Goal: Task Accomplishment & Management: Complete application form

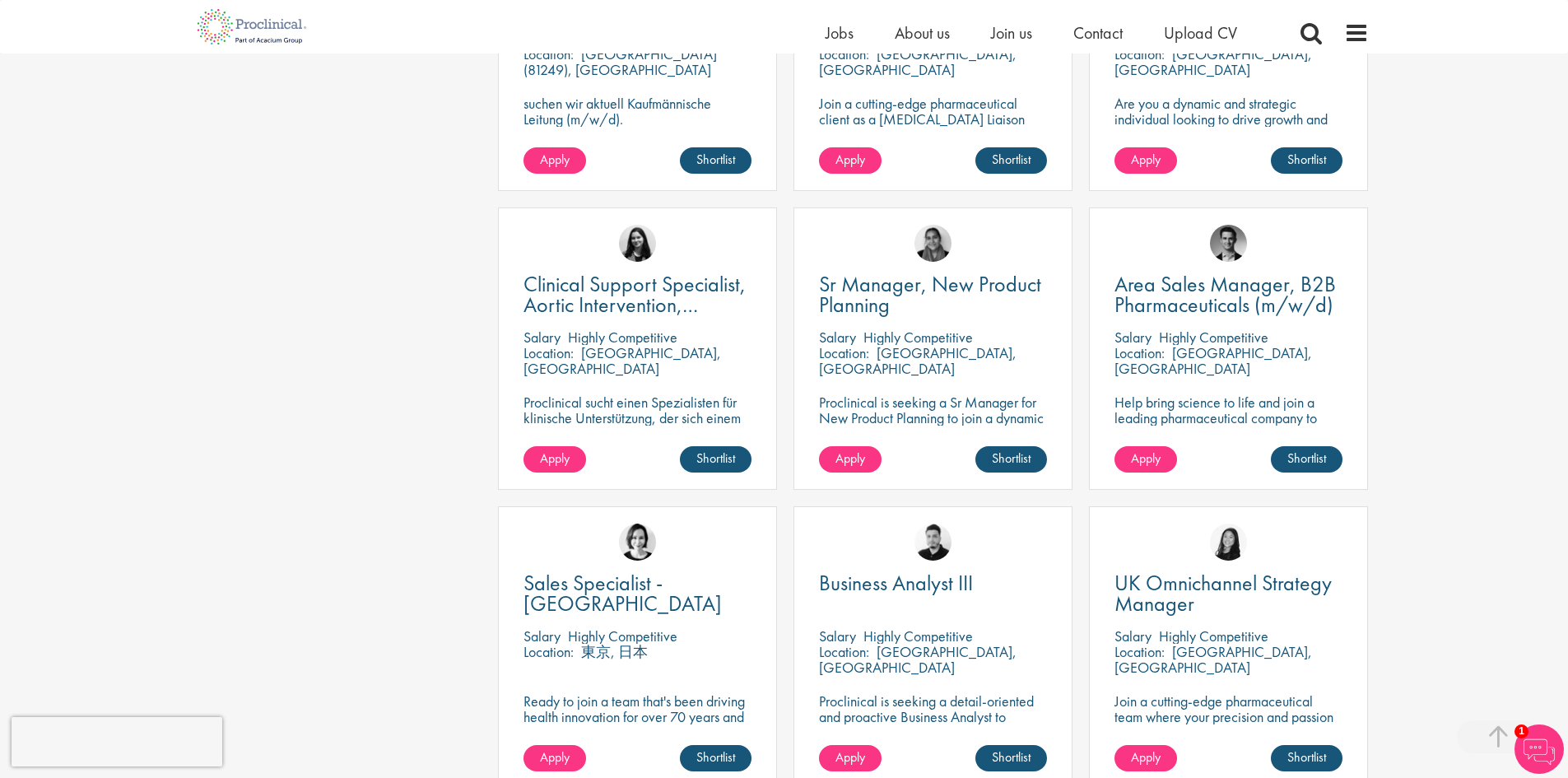
scroll to position [906, 0]
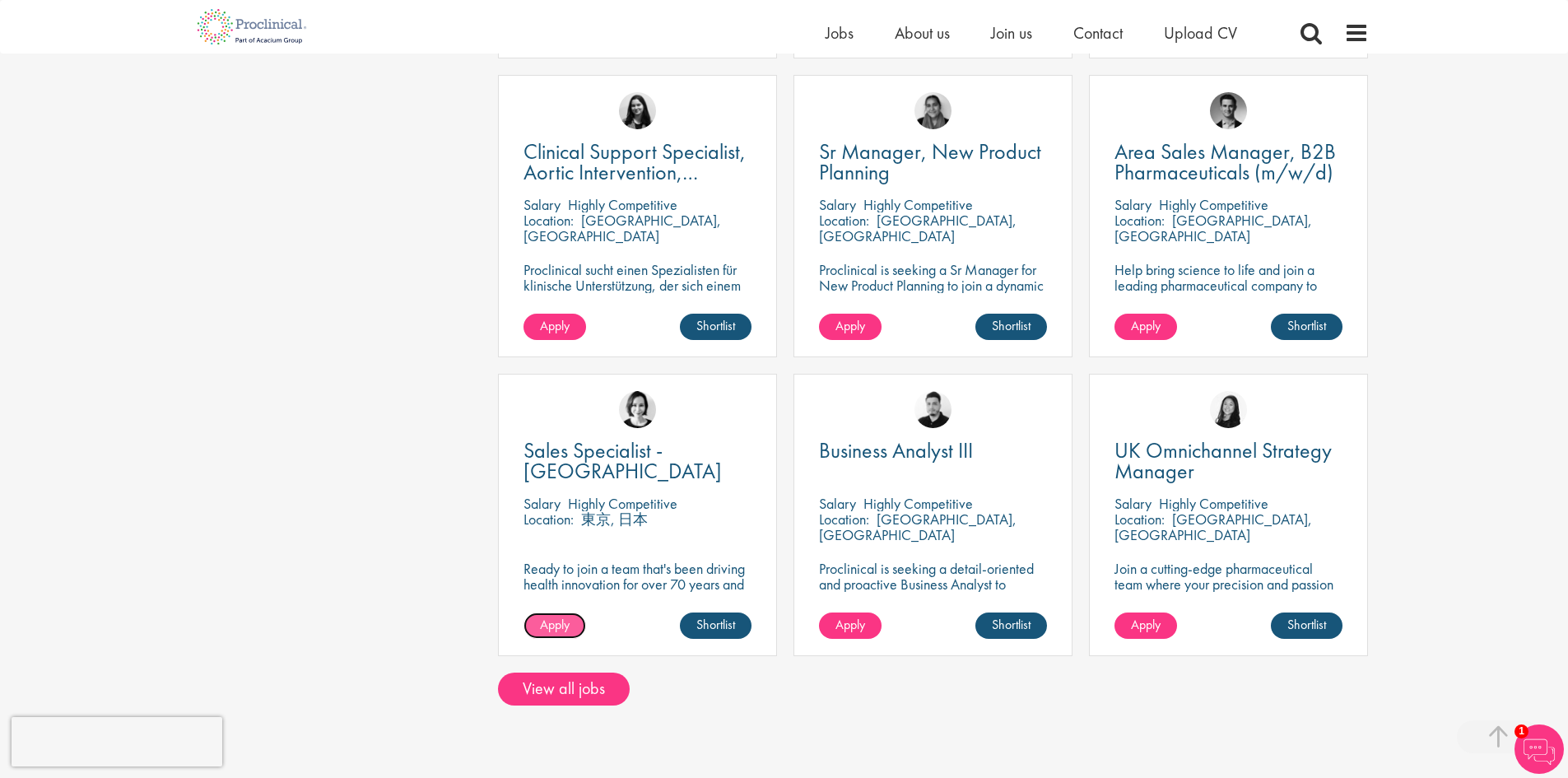
click at [572, 625] on link "Apply" at bounding box center [555, 626] width 62 height 26
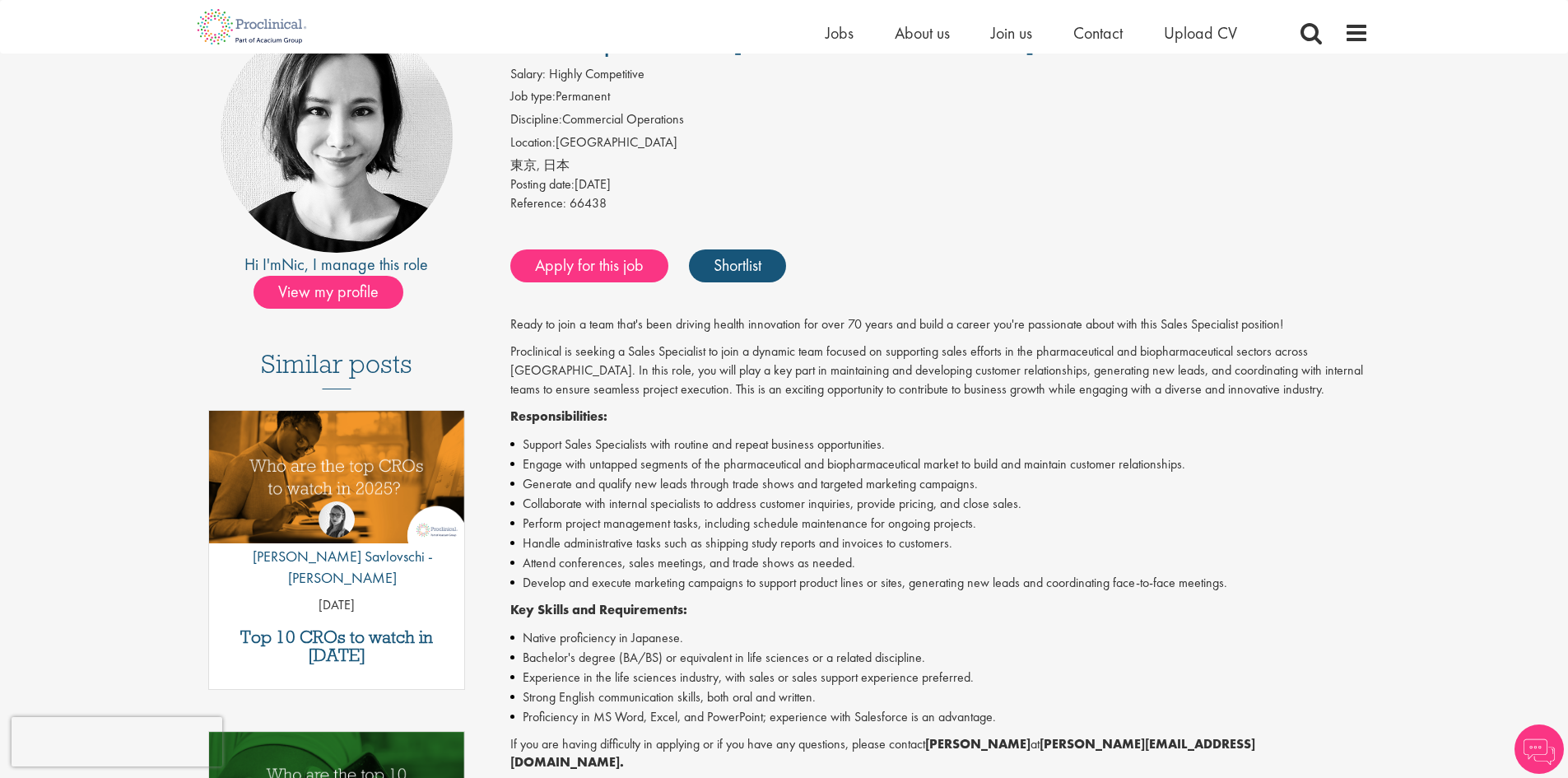
scroll to position [165, 0]
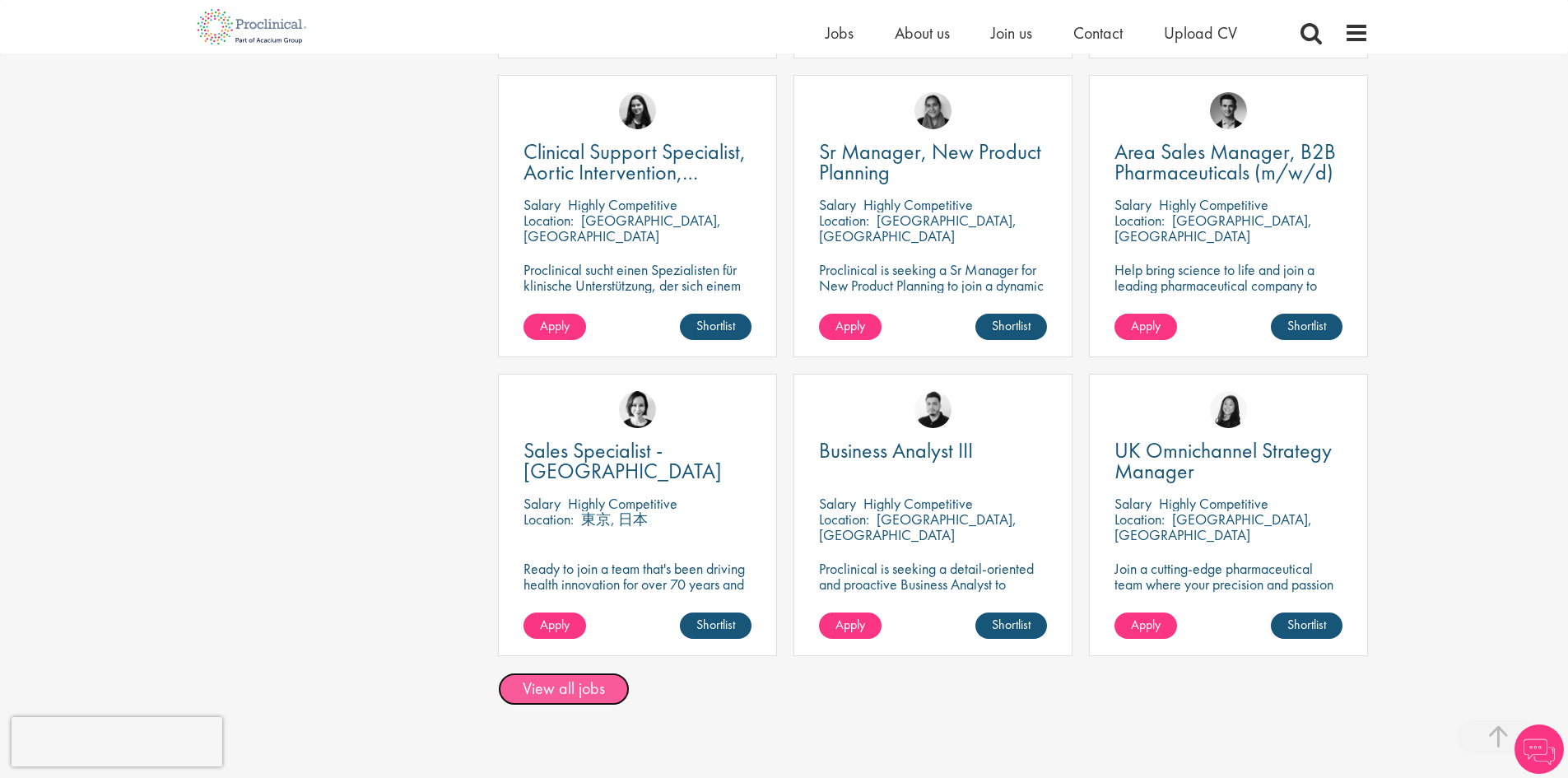
click at [586, 690] on link "View all jobs" at bounding box center [564, 689] width 131 height 33
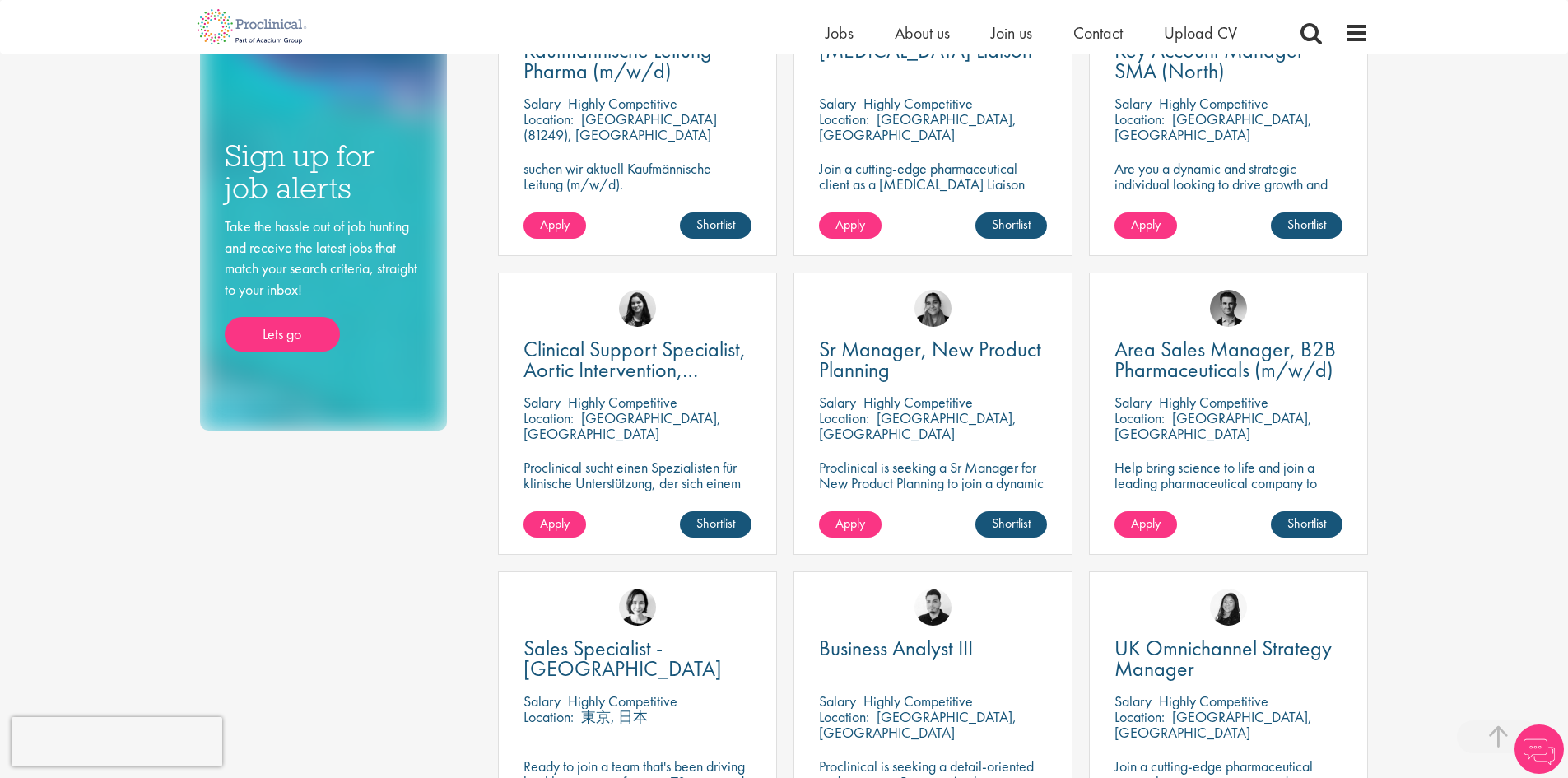
scroll to position [1318, 0]
